Goal: Transaction & Acquisition: Register for event/course

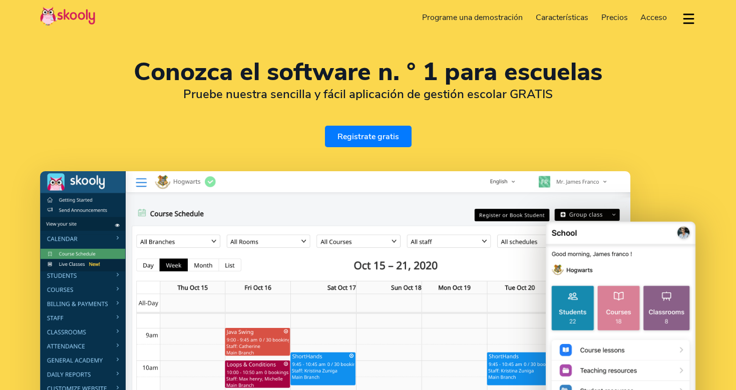
select select "es"
select select "34"
select select "Spain"
select select "Europe/Madrid"
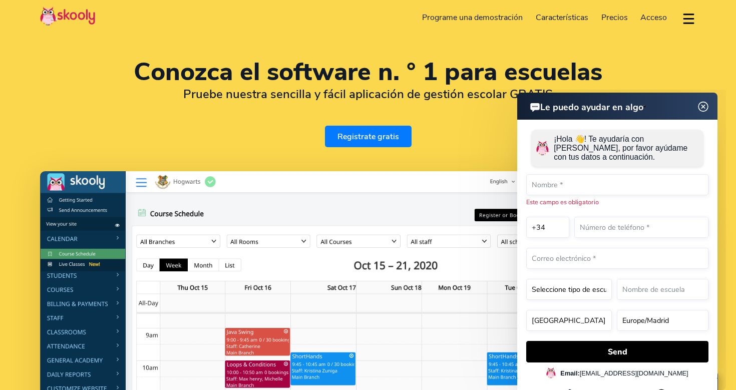
click at [354, 139] on link "Registrate gratis" at bounding box center [368, 137] width 87 height 22
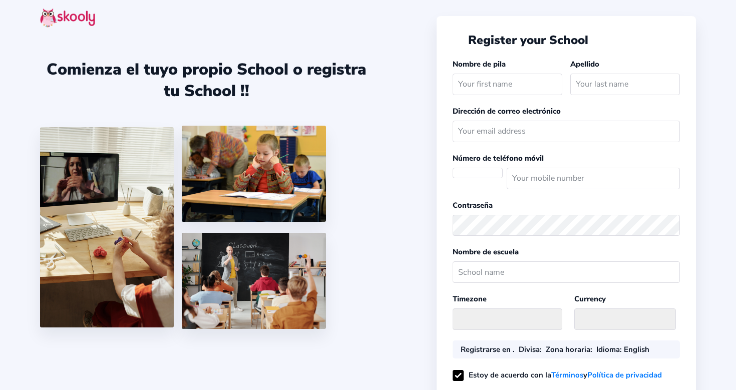
select select
select select "Europe/Madrid"
select select "EUR €"
select select "ES"
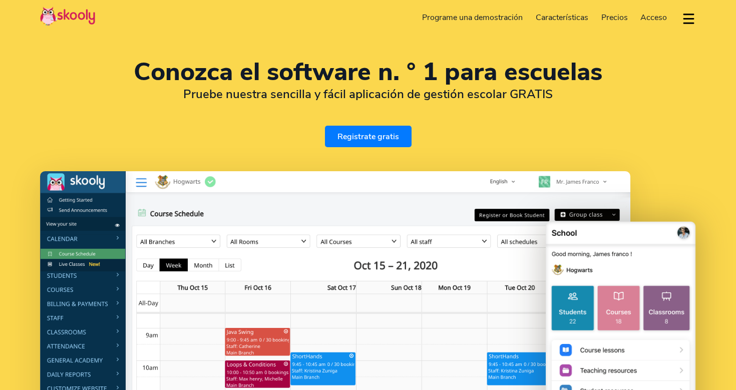
select select "es"
select select "34"
select select "Spain"
select select "Europe/Madrid"
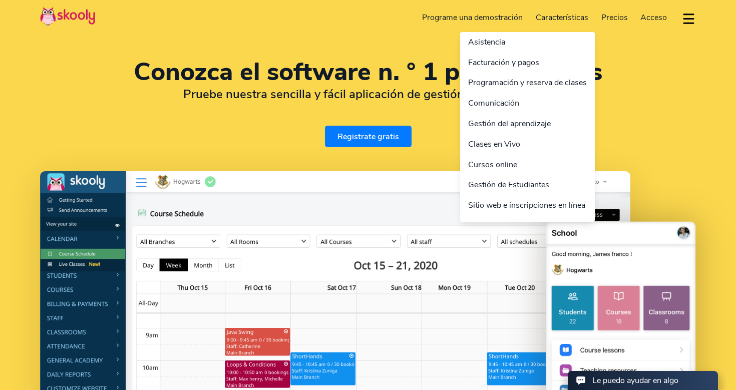
click at [574, 14] on link "Características" at bounding box center [562, 18] width 66 height 16
click at [526, 206] on link "Sitio web e inscripciones en línea" at bounding box center [527, 205] width 135 height 21
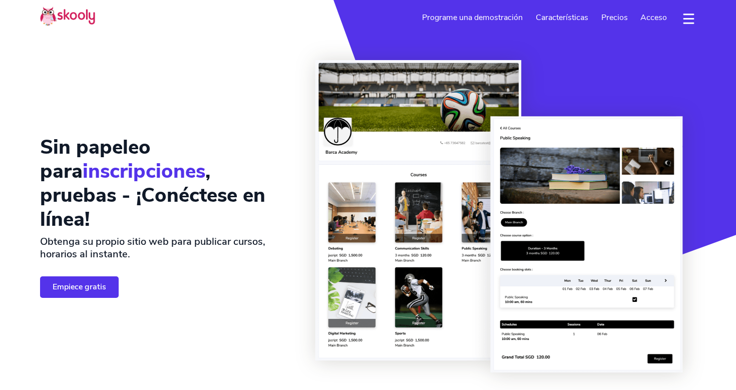
select select "es"
select select "34"
select select "Spain"
select select "Europe/Madrid"
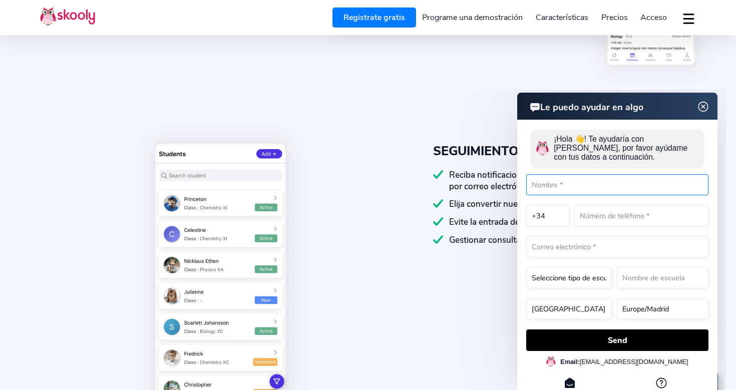
scroll to position [988, 0]
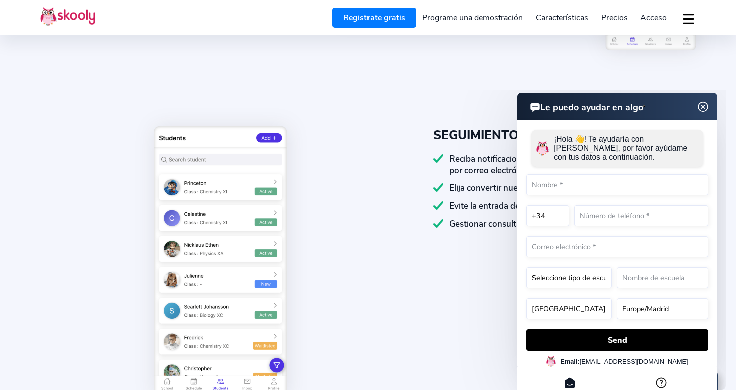
click at [708, 109] on img at bounding box center [703, 107] width 19 height 13
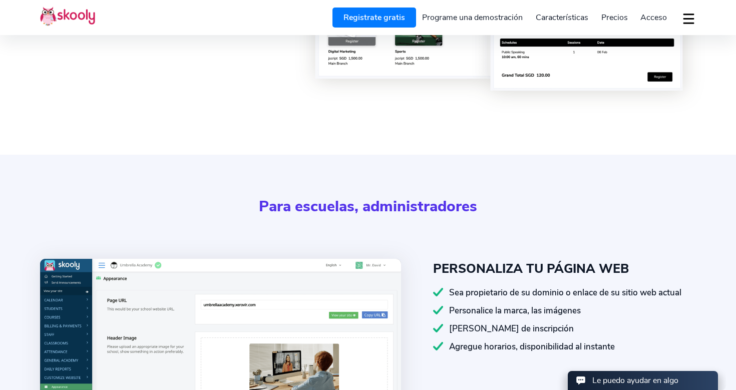
scroll to position [0, 0]
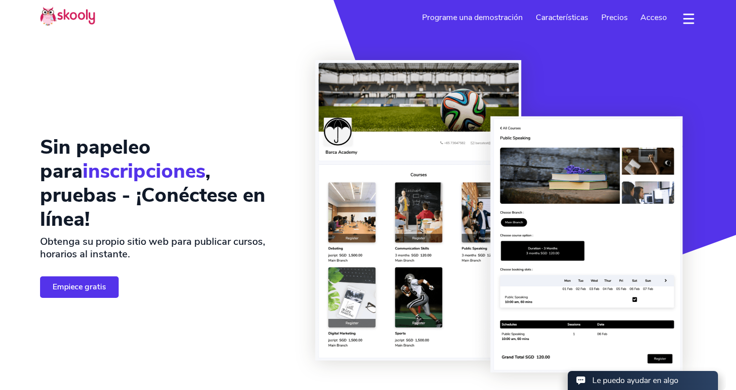
click at [651, 15] on span "Acceso" at bounding box center [653, 17] width 27 height 11
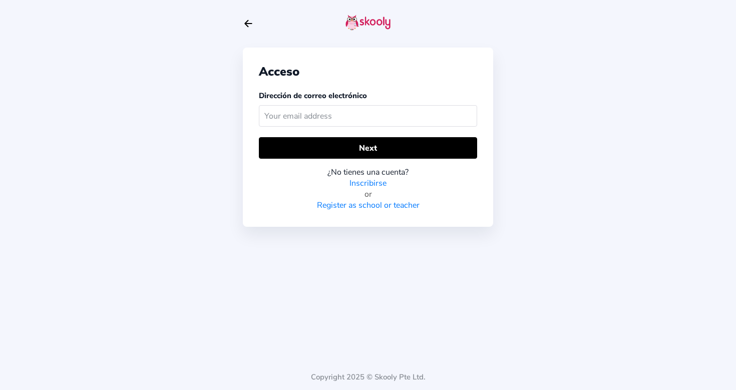
click at [364, 207] on link "Register as school or teacher" at bounding box center [368, 205] width 103 height 11
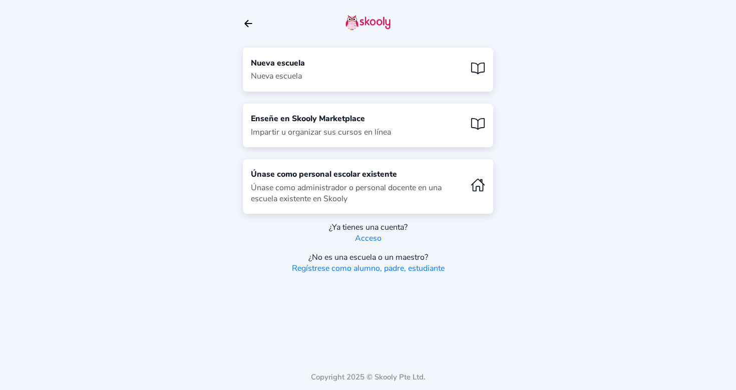
click at [363, 70] on div "[GEOGRAPHIC_DATA]" at bounding box center [368, 70] width 250 height 44
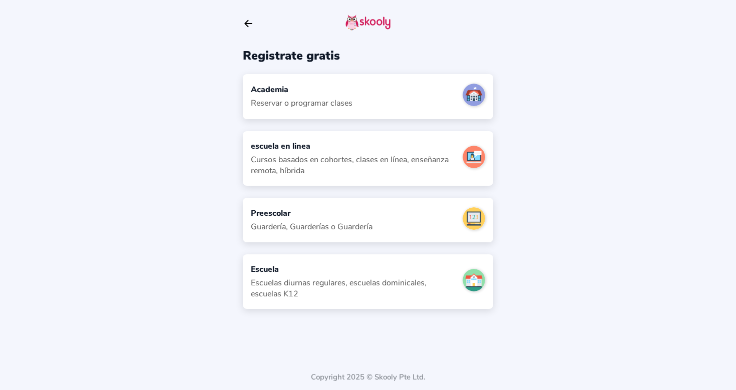
click at [343, 277] on div "Escuelas diurnas regulares, escuelas dominicales, escuelas K12" at bounding box center [353, 288] width 204 height 22
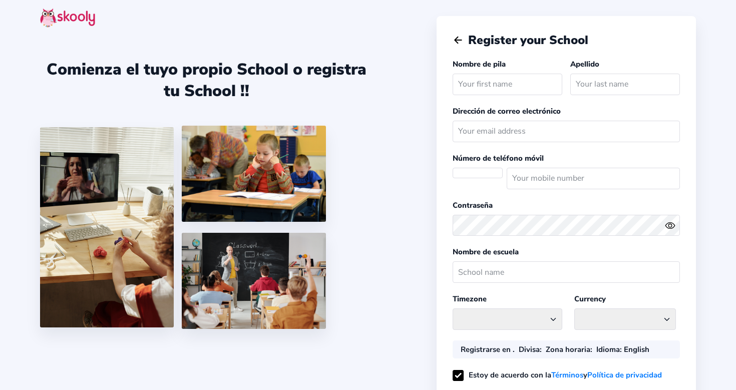
select select "ES"
select select "Europe/Madrid"
select select "EUR €"
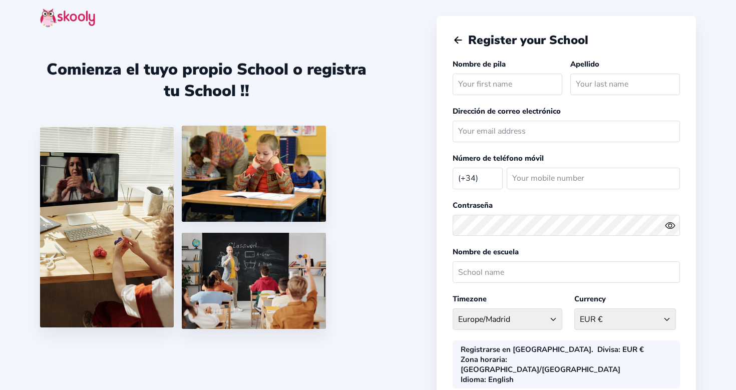
click at [481, 89] on input "text" at bounding box center [507, 85] width 110 height 22
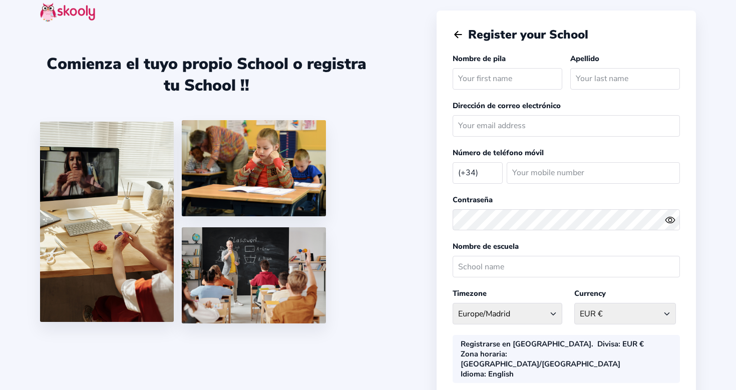
scroll to position [3, 0]
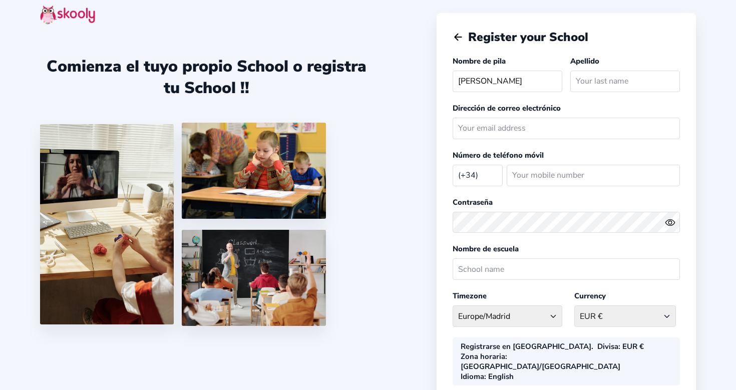
type input "PABLO"
type input "LOPEZº"
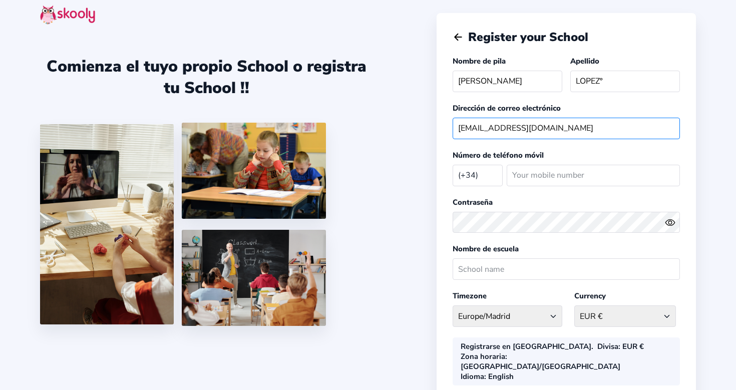
type input "escuelamusica@aulaeducativacalasparra.es"
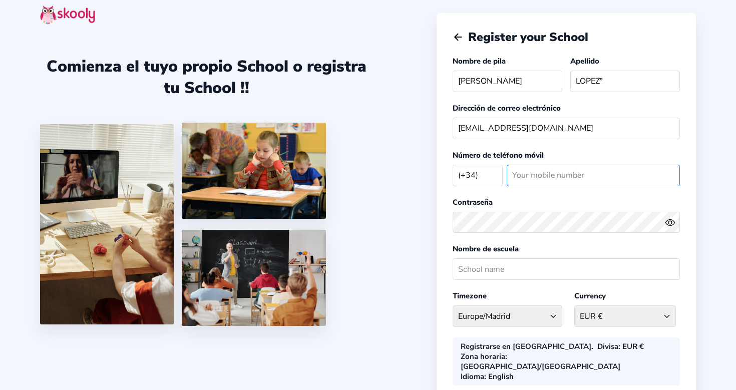
click at [545, 172] on input "number" at bounding box center [592, 176] width 173 height 22
type input "541239438"
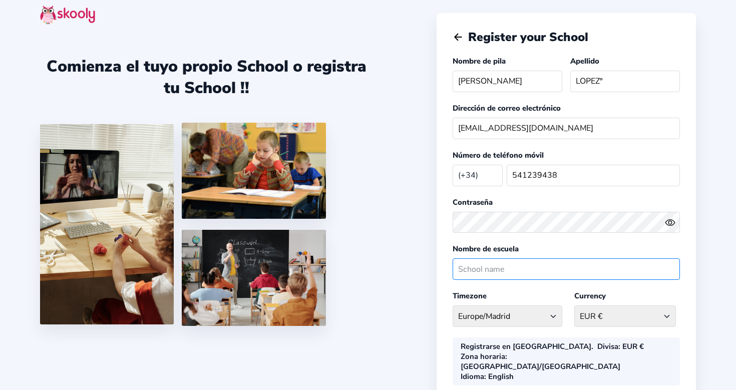
click at [546, 276] on input "text" at bounding box center [565, 269] width 227 height 22
type input "E"
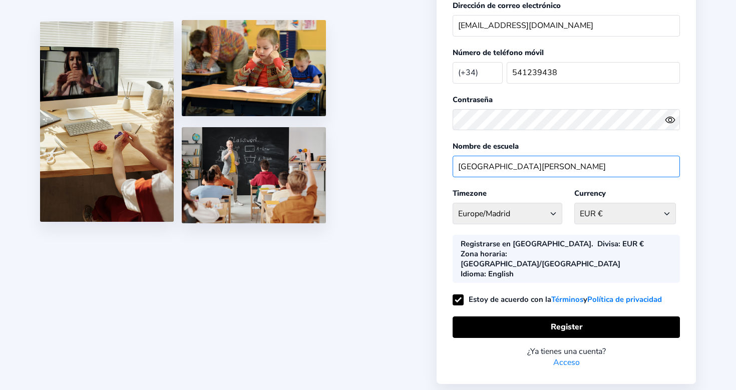
scroll to position [112, 0]
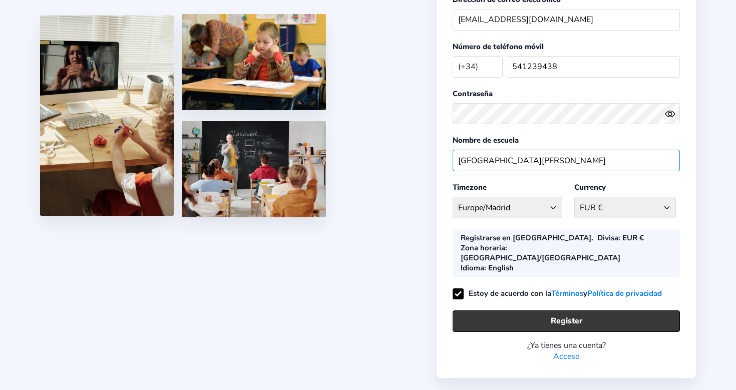
type input "Escuela Municipal de Música JOSÉ MORENO HERNÁNDEZ de CALASPARRA"
click at [562, 310] on button "Register" at bounding box center [565, 321] width 227 height 22
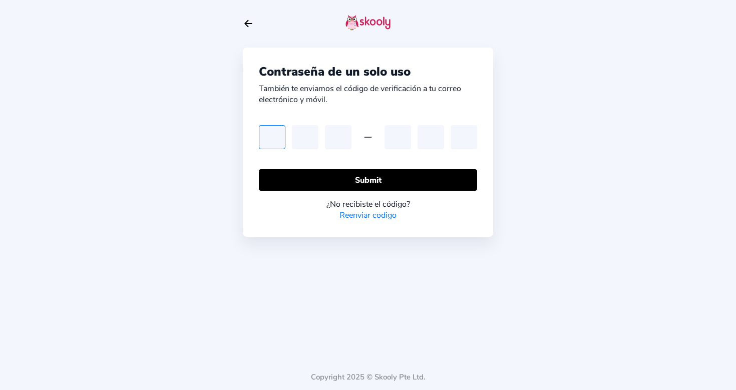
paste input "2"
type input "2"
paste input "2"
type input "2"
paste input "2"
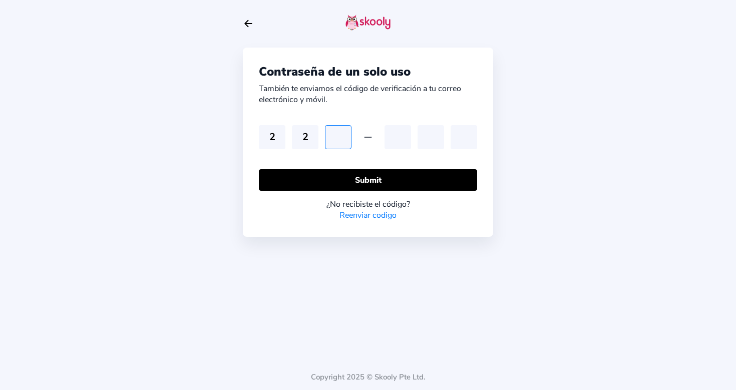
type input "2"
paste input "2"
type input "2"
drag, startPoint x: 268, startPoint y: 136, endPoint x: 465, endPoint y: 138, distance: 197.2
click at [465, 138] on div "2 2 2 2" at bounding box center [368, 137] width 218 height 24
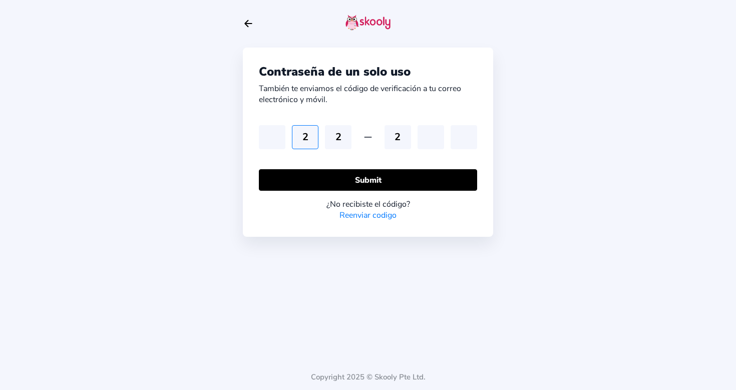
click at [313, 141] on input "2" at bounding box center [305, 137] width 27 height 24
click at [343, 139] on input "2" at bounding box center [338, 137] width 27 height 24
click at [408, 138] on input "2" at bounding box center [397, 137] width 27 height 24
click at [270, 139] on input "text" at bounding box center [272, 137] width 27 height 24
type input "2"
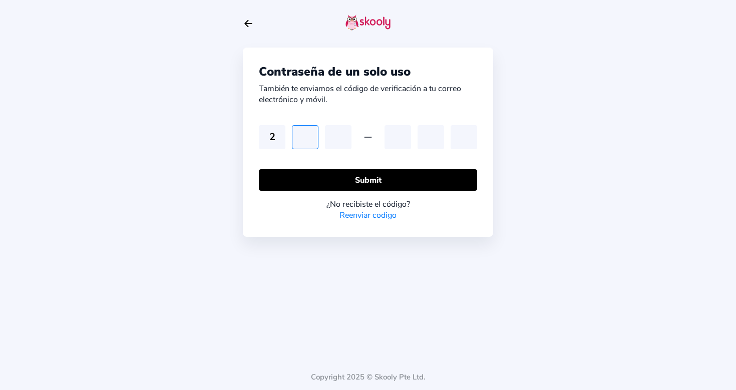
type input "5"
type input "2"
type input "6"
type input "0"
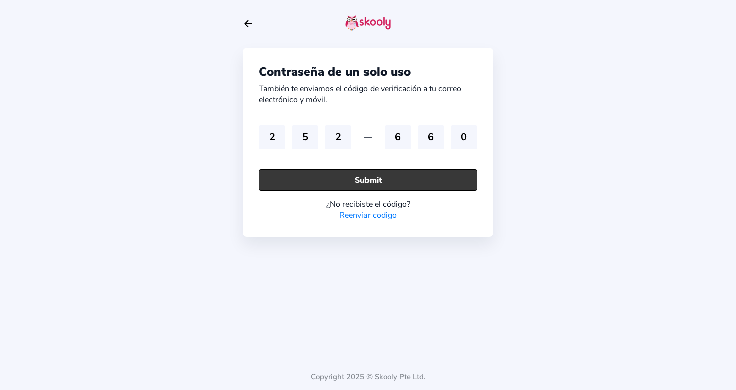
click at [314, 170] on button "Submit" at bounding box center [368, 180] width 218 height 22
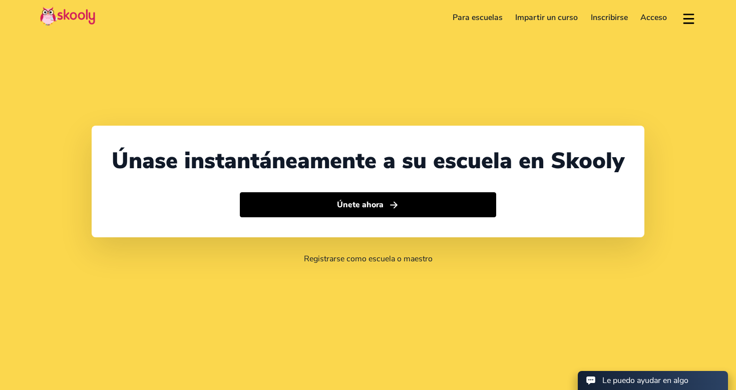
select select "34"
select select "[GEOGRAPHIC_DATA]"
select select "Europe/Madrid"
